Goal: Information Seeking & Learning: Compare options

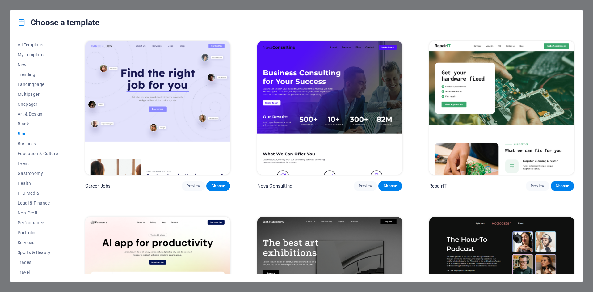
scroll to position [1042, 0]
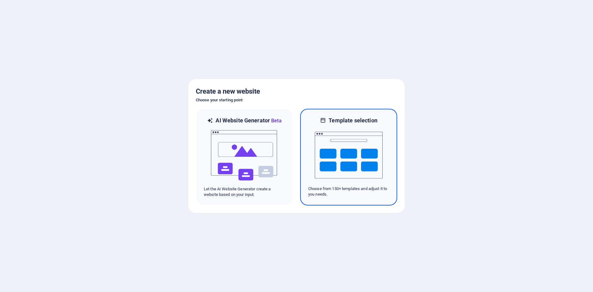
click at [360, 160] on img at bounding box center [349, 155] width 68 height 62
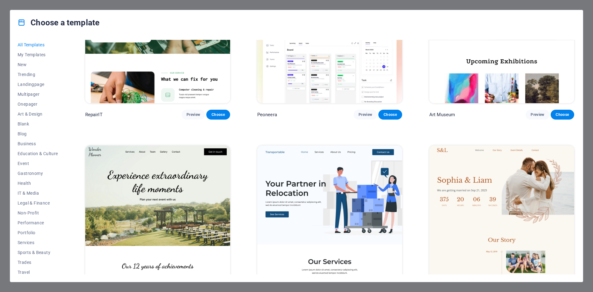
scroll to position [309, 0]
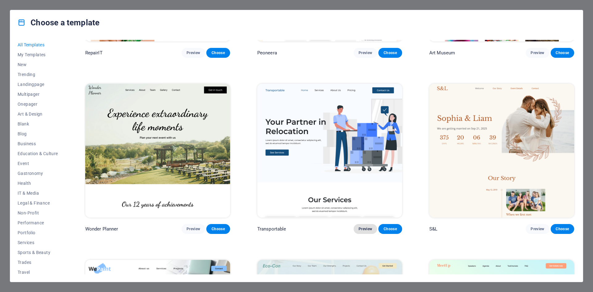
click at [366, 224] on button "Preview" at bounding box center [364, 229] width 23 height 10
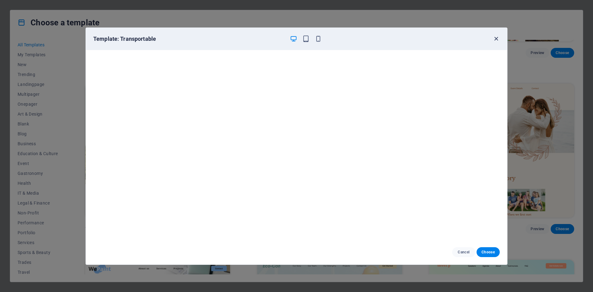
click at [495, 39] on icon "button" at bounding box center [495, 38] width 7 height 7
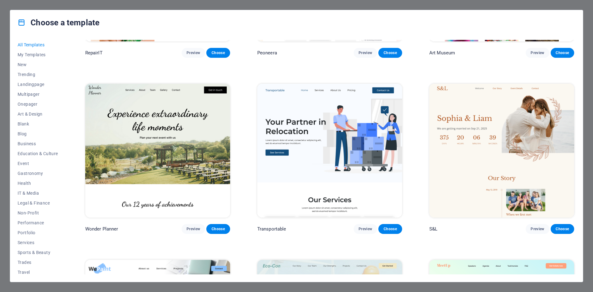
scroll to position [401, 0]
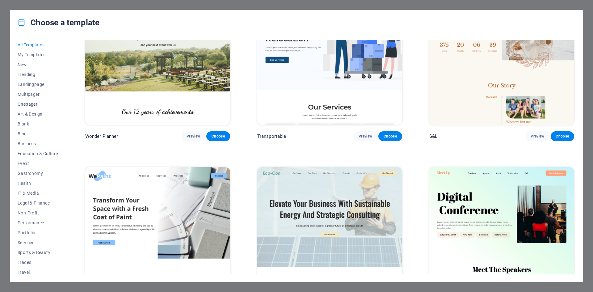
click at [34, 104] on span "Onepager" at bounding box center [38, 104] width 40 height 5
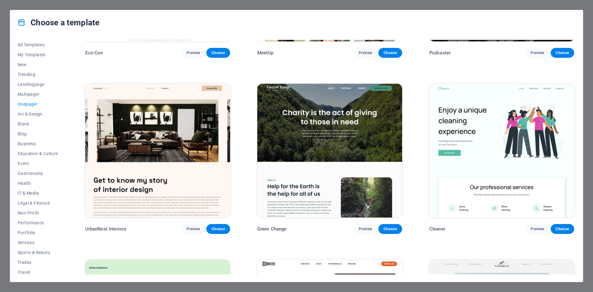
scroll to position [340, 0]
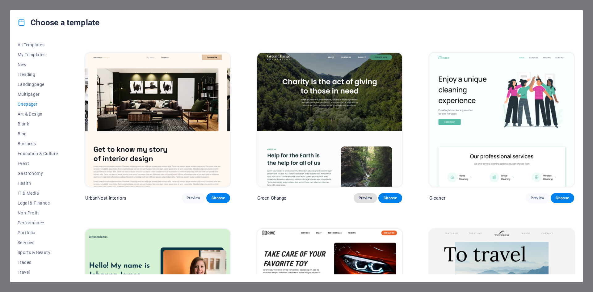
click at [362, 197] on span "Preview" at bounding box center [365, 197] width 14 height 5
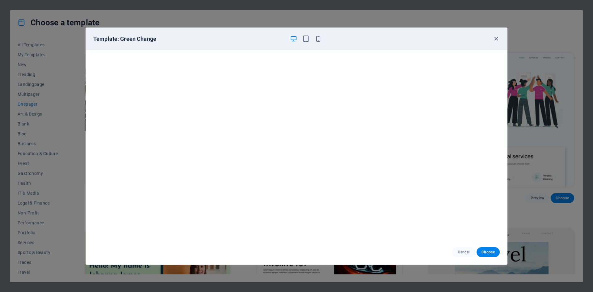
scroll to position [2, 0]
click at [498, 40] on icon "button" at bounding box center [495, 38] width 7 height 7
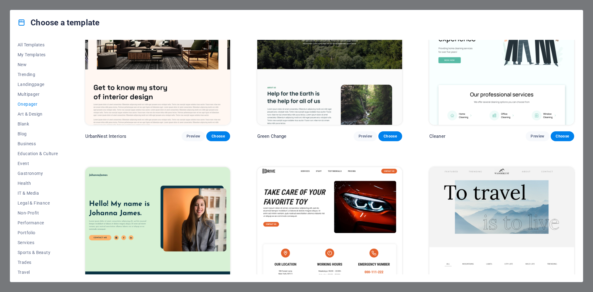
scroll to position [463, 0]
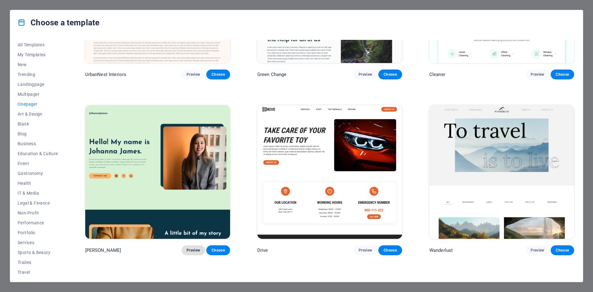
click at [189, 248] on span "Preview" at bounding box center [193, 250] width 14 height 5
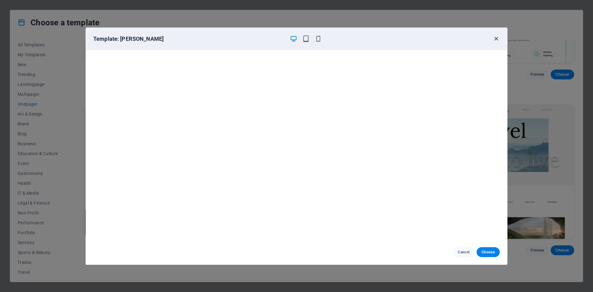
click at [495, 39] on icon "button" at bounding box center [495, 38] width 7 height 7
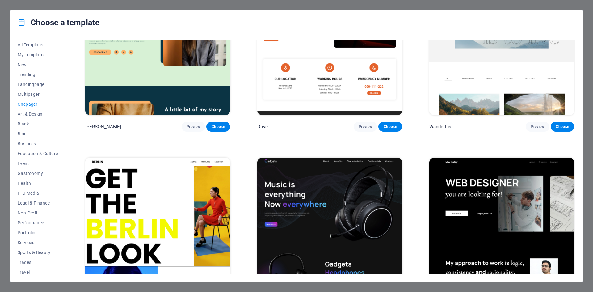
scroll to position [432, 0]
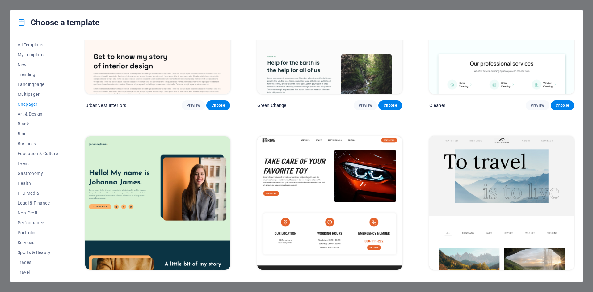
click at [23, 24] on icon at bounding box center [22, 23] width 8 height 8
click at [318, 87] on img at bounding box center [329, 26] width 145 height 133
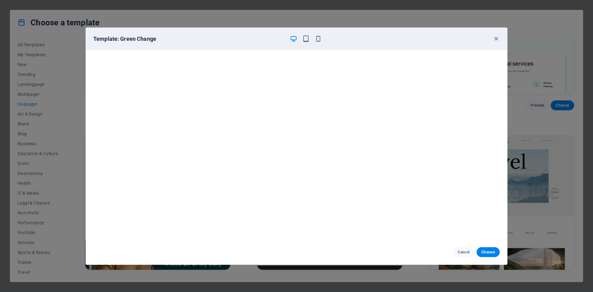
click at [498, 35] on div "Template: Green Change" at bounding box center [296, 39] width 421 height 22
click at [496, 38] on icon "button" at bounding box center [495, 38] width 7 height 7
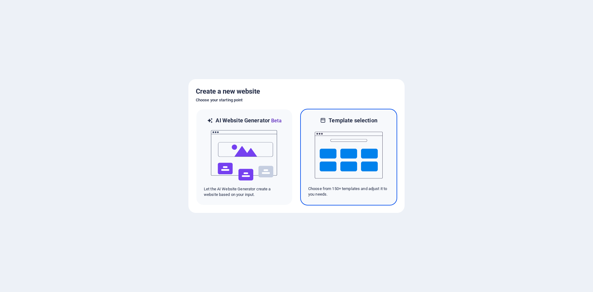
click at [366, 150] on img at bounding box center [349, 155] width 68 height 62
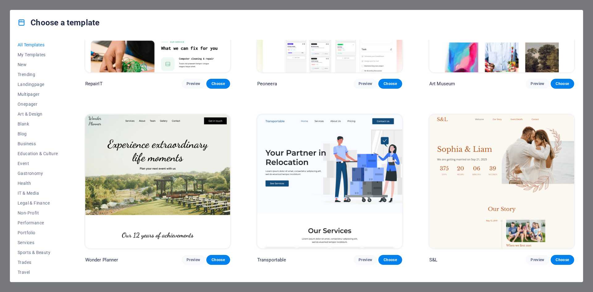
scroll to position [401, 0]
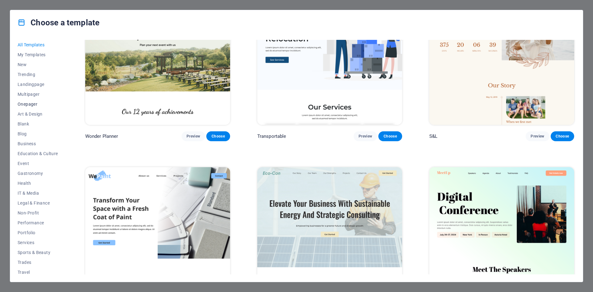
click at [31, 104] on span "Onepager" at bounding box center [38, 104] width 40 height 5
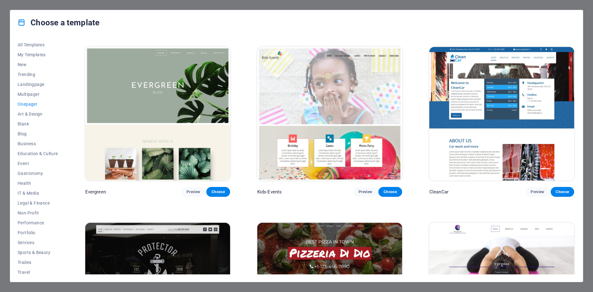
scroll to position [1194, 0]
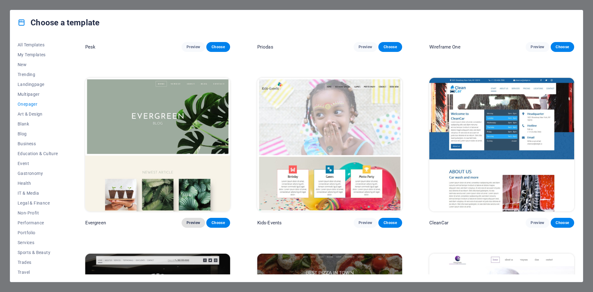
click at [197, 221] on button "Preview" at bounding box center [193, 223] width 23 height 10
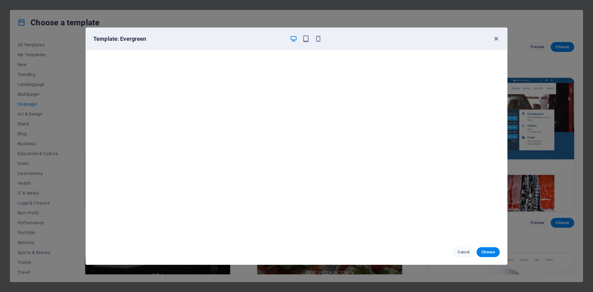
click at [497, 41] on icon "button" at bounding box center [495, 38] width 7 height 7
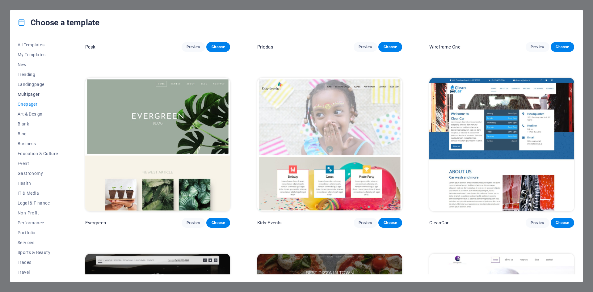
click at [36, 93] on span "Multipager" at bounding box center [38, 94] width 40 height 5
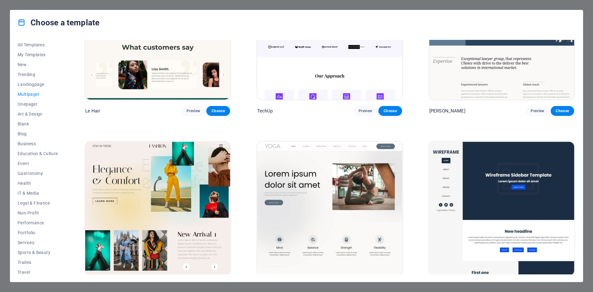
scroll to position [1687, 0]
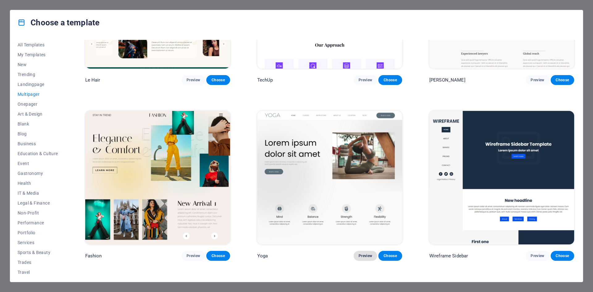
click at [361, 253] on span "Preview" at bounding box center [365, 255] width 14 height 5
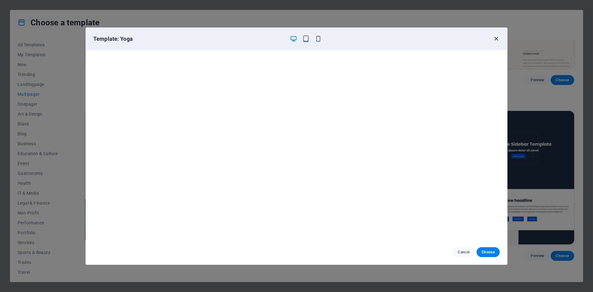
click at [496, 37] on icon "button" at bounding box center [495, 38] width 7 height 7
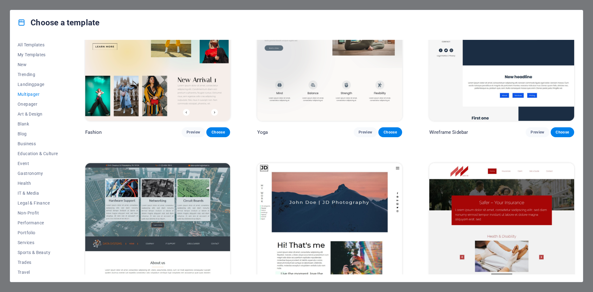
scroll to position [1873, 0]
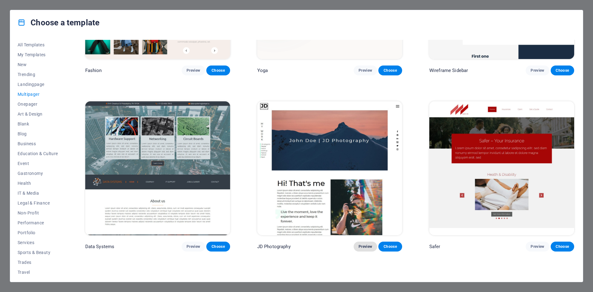
click at [363, 244] on span "Preview" at bounding box center [365, 246] width 14 height 5
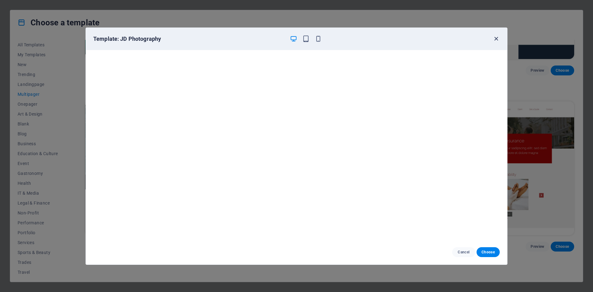
click at [495, 39] on icon "button" at bounding box center [495, 38] width 7 height 7
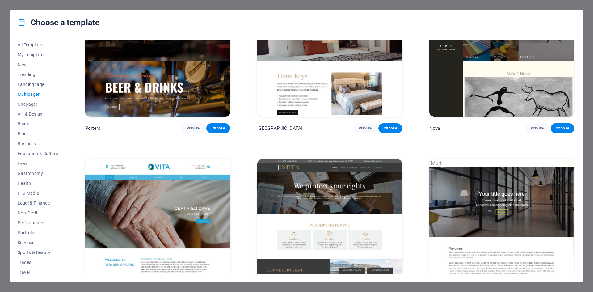
scroll to position [3427, 0]
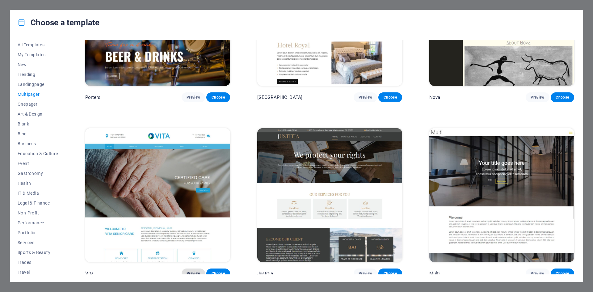
click at [191, 271] on span "Preview" at bounding box center [193, 273] width 14 height 5
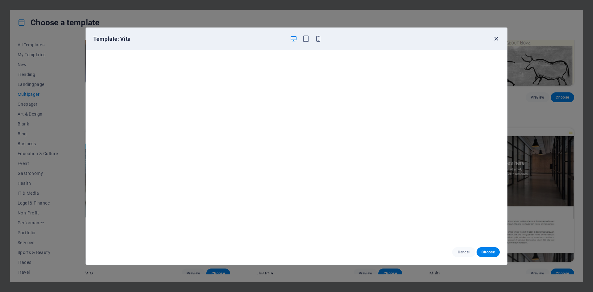
click at [493, 40] on icon "button" at bounding box center [495, 38] width 7 height 7
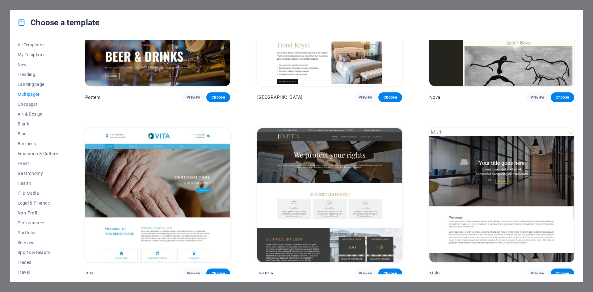
click at [38, 209] on button "Non-Profit" at bounding box center [38, 213] width 40 height 10
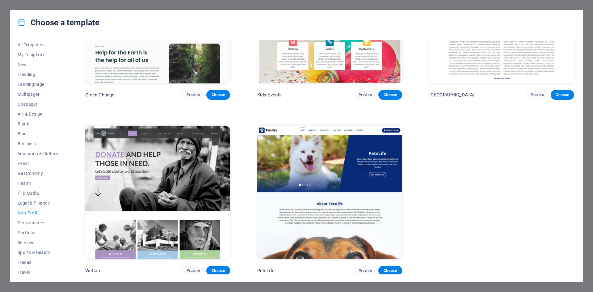
scroll to position [29, 0]
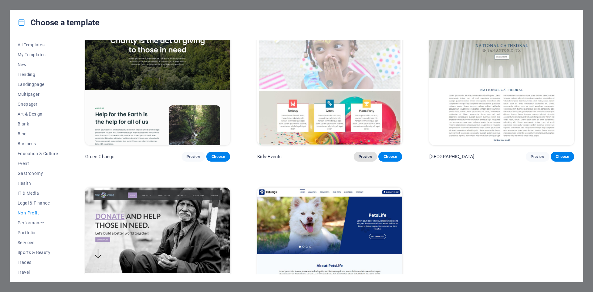
click at [358, 157] on span "Preview" at bounding box center [365, 156] width 14 height 5
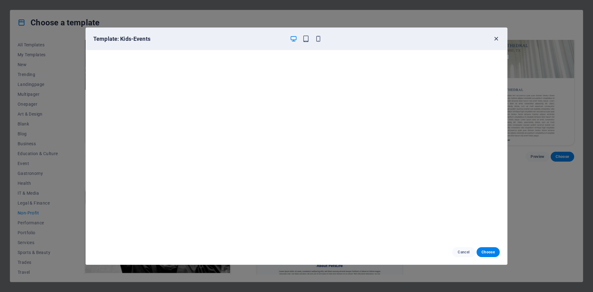
click at [495, 40] on icon "button" at bounding box center [495, 38] width 7 height 7
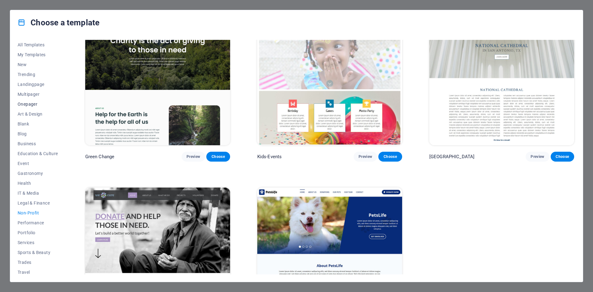
click at [35, 102] on span "Onepager" at bounding box center [38, 104] width 40 height 5
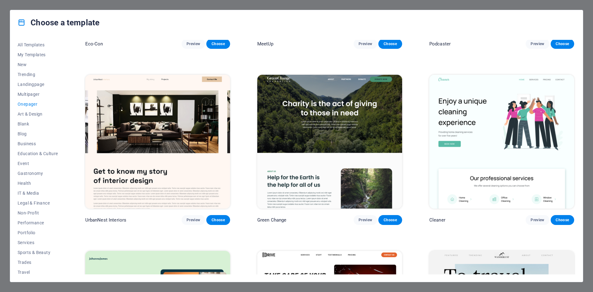
scroll to position [349, 0]
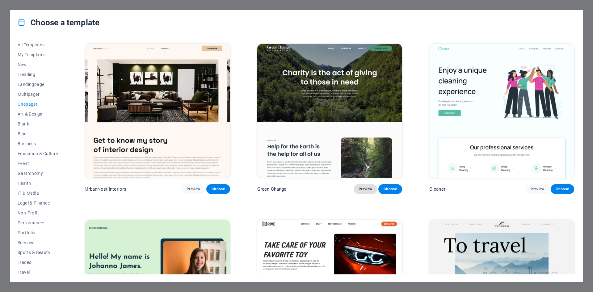
click at [360, 188] on span "Preview" at bounding box center [365, 188] width 14 height 5
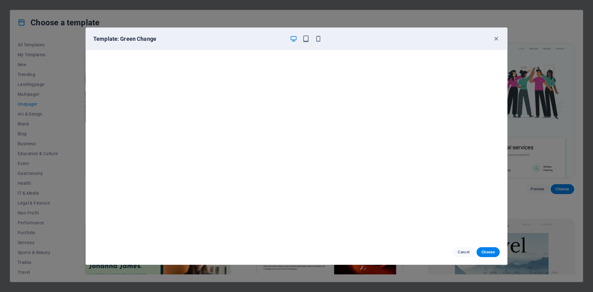
scroll to position [2, 0]
click at [497, 40] on icon "button" at bounding box center [495, 38] width 7 height 7
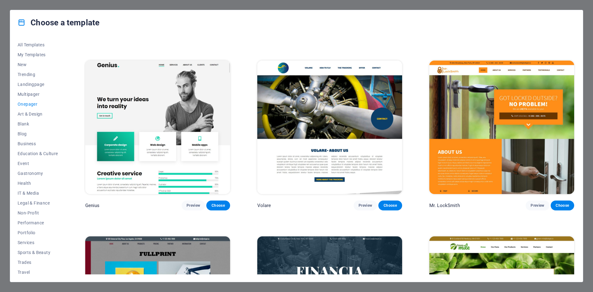
scroll to position [1707, 0]
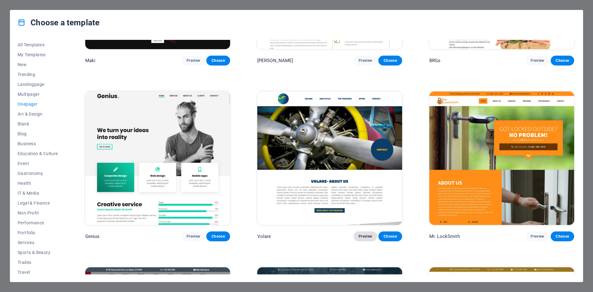
click at [366, 234] on span "Preview" at bounding box center [365, 236] width 14 height 5
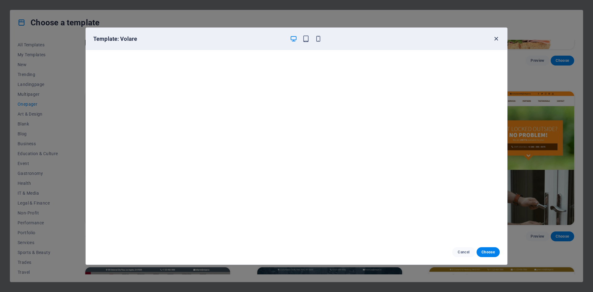
click at [498, 40] on icon "button" at bounding box center [495, 38] width 7 height 7
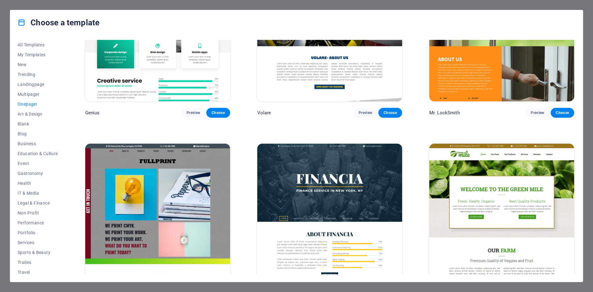
scroll to position [1923, 0]
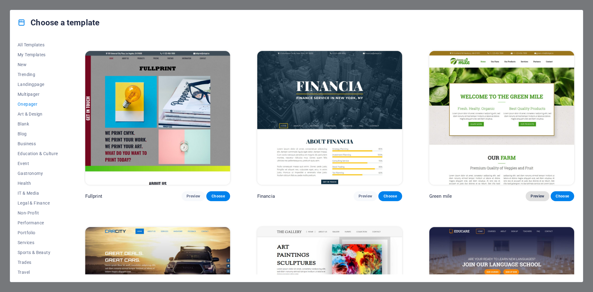
click at [530, 194] on span "Preview" at bounding box center [537, 196] width 14 height 5
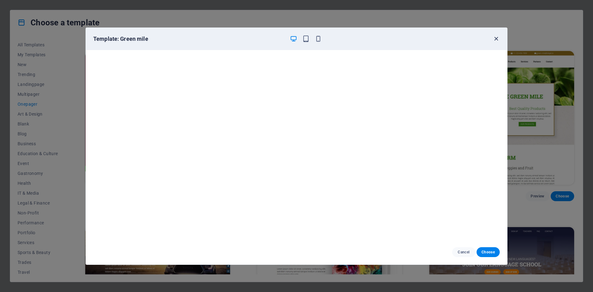
click at [499, 36] on icon "button" at bounding box center [495, 38] width 7 height 7
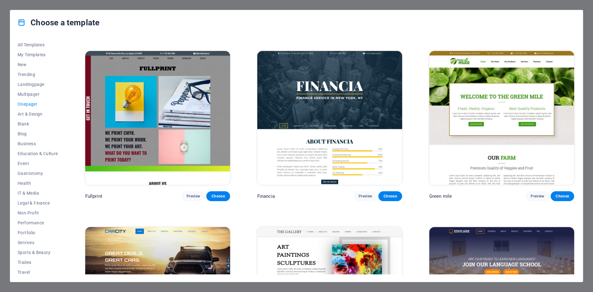
scroll to position [2077, 0]
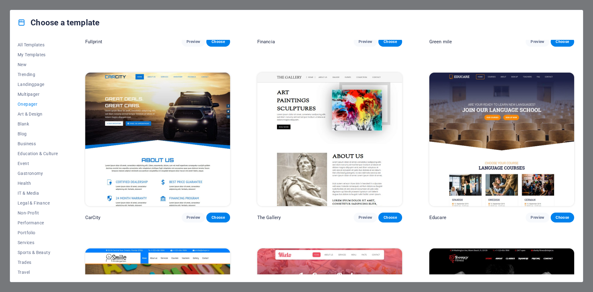
click at [4, 42] on div "Choose a template All Templates My Templates New Trending Landingpage Multipage…" at bounding box center [296, 146] width 593 height 292
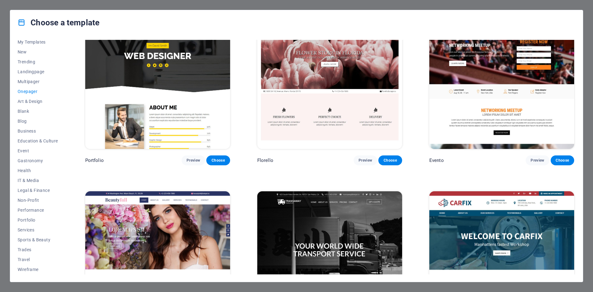
scroll to position [3374, 0]
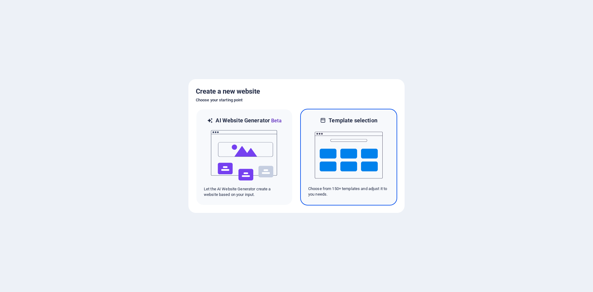
click at [372, 164] on img at bounding box center [349, 155] width 68 height 62
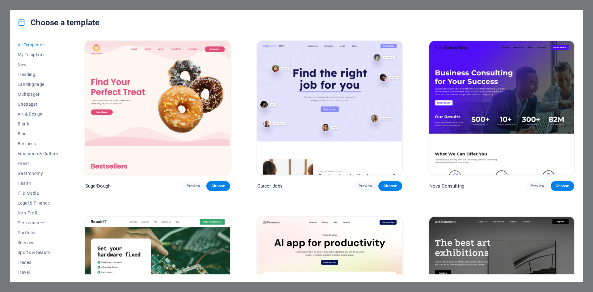
click at [26, 105] on span "Onepager" at bounding box center [38, 104] width 40 height 5
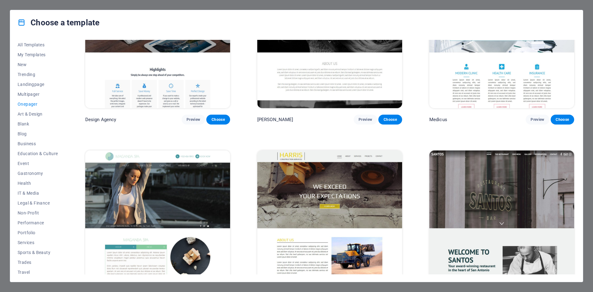
scroll to position [3819, 0]
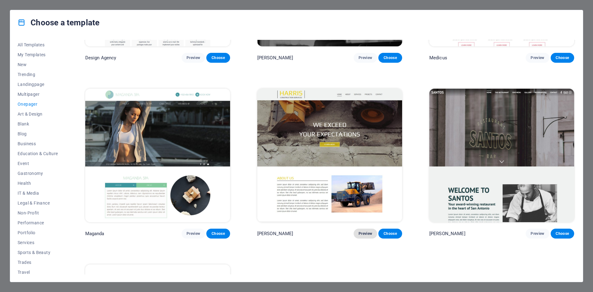
click at [362, 228] on button "Preview" at bounding box center [364, 233] width 23 height 10
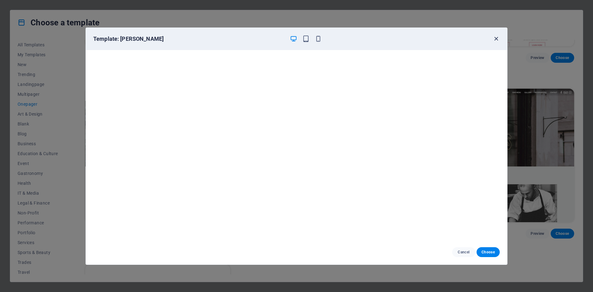
click at [499, 38] on icon "button" at bounding box center [495, 38] width 7 height 7
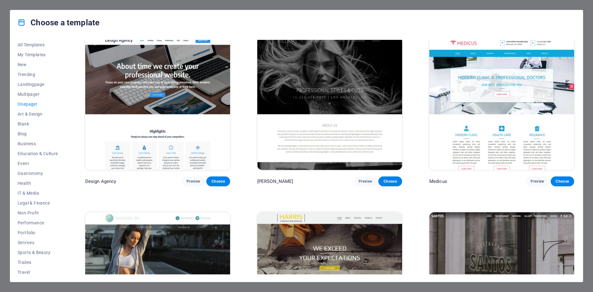
scroll to position [3664, 0]
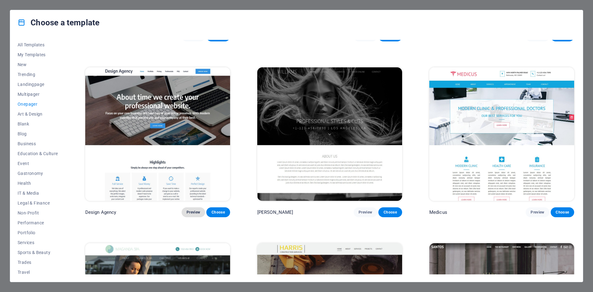
click at [192, 207] on button "Preview" at bounding box center [193, 212] width 23 height 10
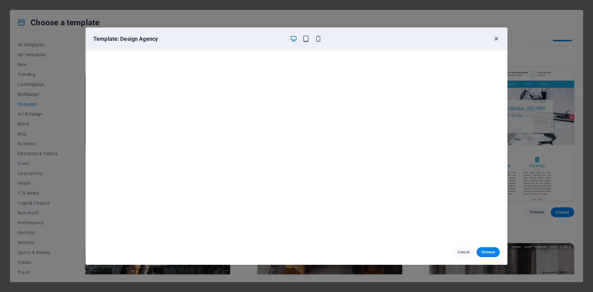
click at [495, 40] on icon "button" at bounding box center [495, 38] width 7 height 7
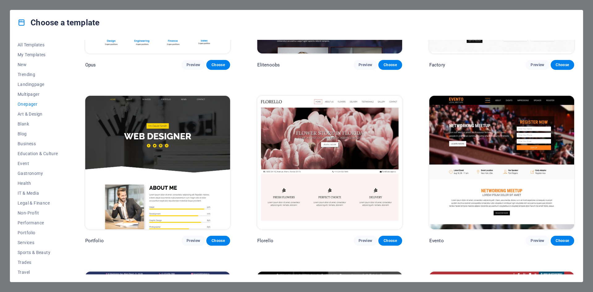
scroll to position [2954, 0]
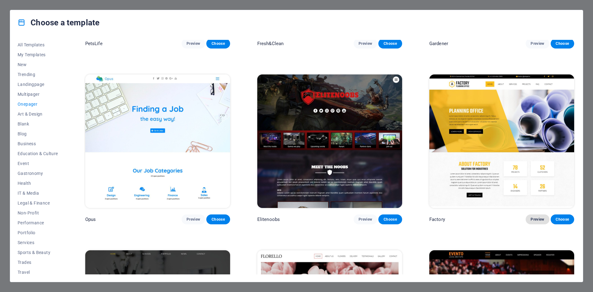
click at [535, 214] on button "Preview" at bounding box center [536, 219] width 23 height 10
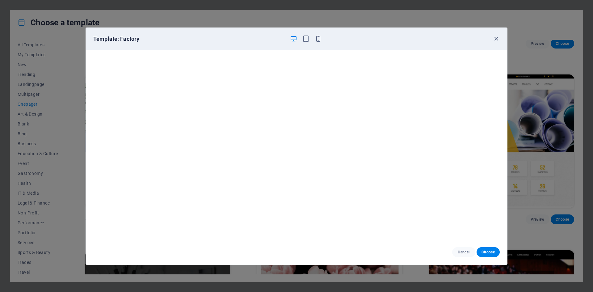
click at [216, 30] on div "Template: Factory" at bounding box center [296, 39] width 421 height 22
click at [495, 37] on icon "button" at bounding box center [495, 38] width 7 height 7
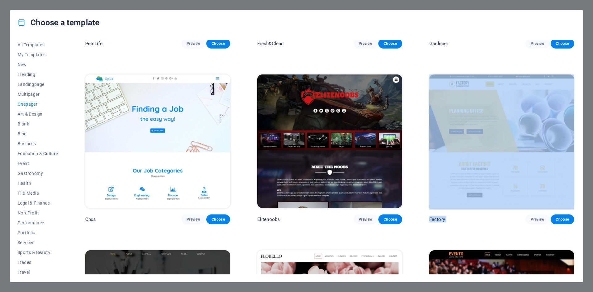
drag, startPoint x: 575, startPoint y: 213, endPoint x: 579, endPoint y: 191, distance: 22.5
click at [571, 85] on div "All Templates My Templates New Trending Landingpage Multipager Onepager Art & D…" at bounding box center [296, 158] width 572 height 247
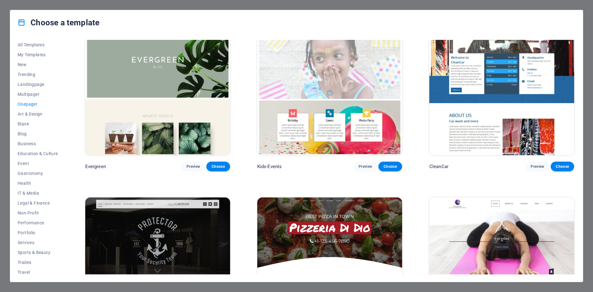
scroll to position [0, 0]
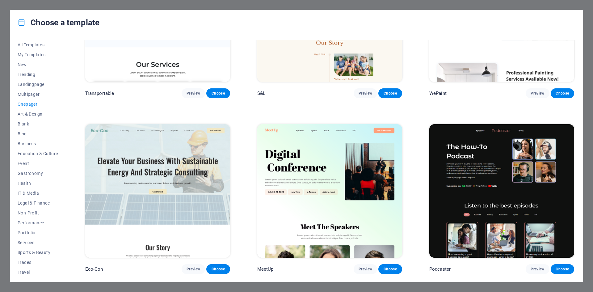
scroll to position [154, 0]
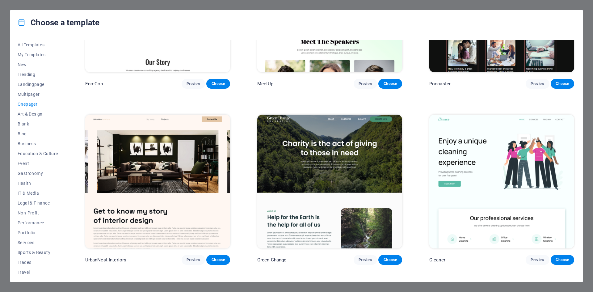
scroll to position [309, 0]
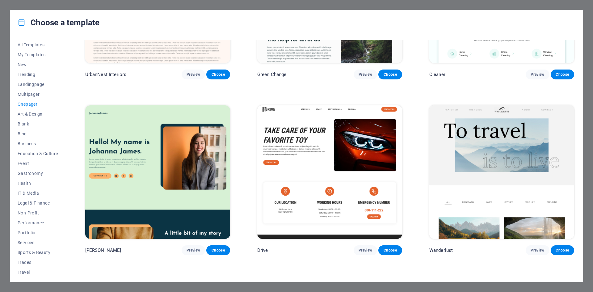
scroll to position [494, 0]
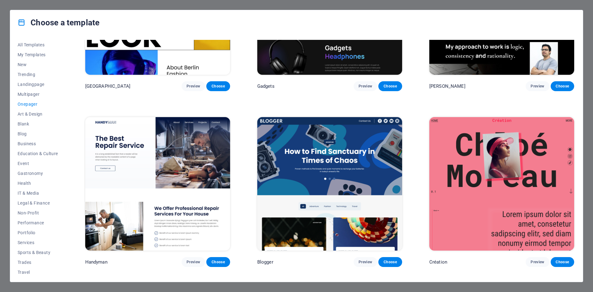
scroll to position [834, 0]
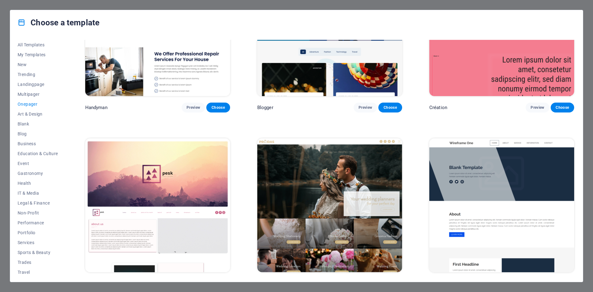
scroll to position [988, 0]
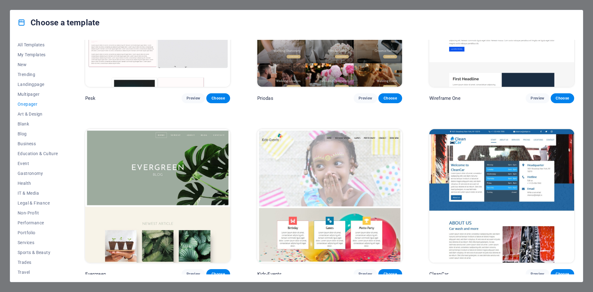
scroll to position [1173, 0]
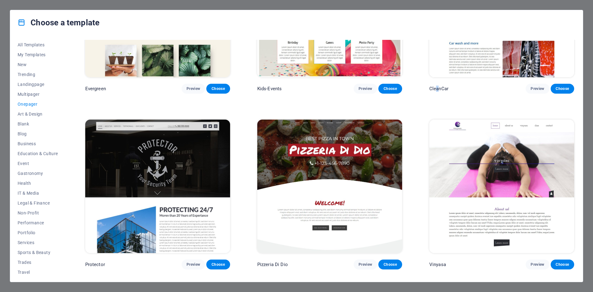
scroll to position [1358, 0]
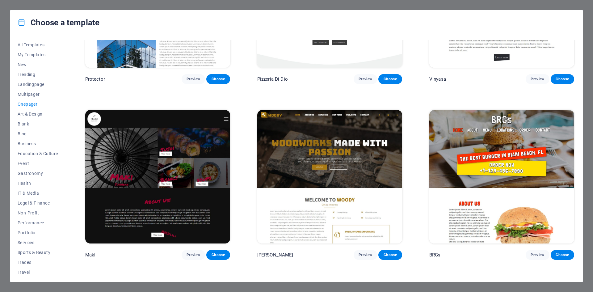
scroll to position [1544, 0]
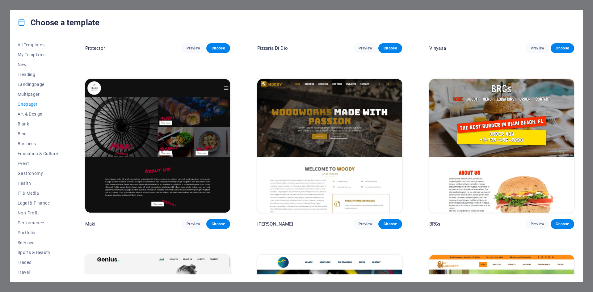
drag, startPoint x: 575, startPoint y: 136, endPoint x: 571, endPoint y: 96, distance: 41.0
click at [571, 96] on div "All Templates My Templates New Trending Landingpage Multipager Onepager Art & D…" at bounding box center [296, 158] width 572 height 247
drag, startPoint x: 576, startPoint y: 135, endPoint x: 571, endPoint y: 74, distance: 61.0
click at [571, 74] on div "All Templates My Templates New Trending Landingpage Multipager Onepager Art & D…" at bounding box center [296, 158] width 572 height 247
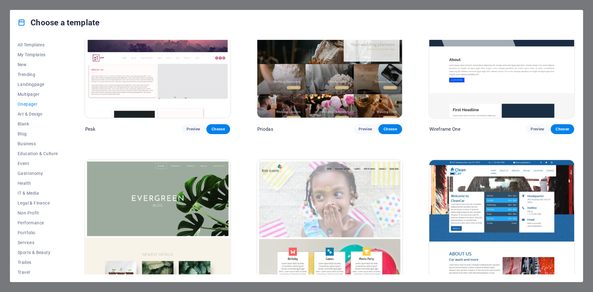
scroll to position [1173, 0]
